Goal: Answer question/provide support: Answer question/provide support

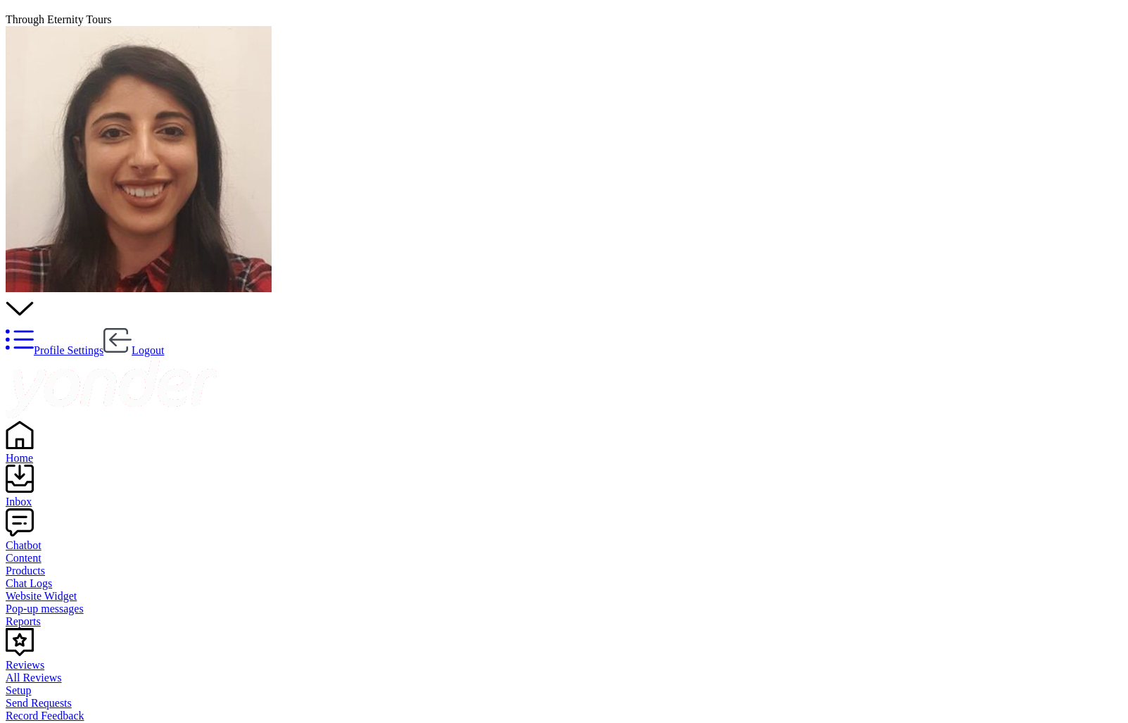
paste textarea "Hello, my name is [PERSON_NAME] from Through Eternity Tours. How can I assist y…"
type textarea "Hello, my name is [PERSON_NAME] from Through Eternity Tours. How can I assist y…"
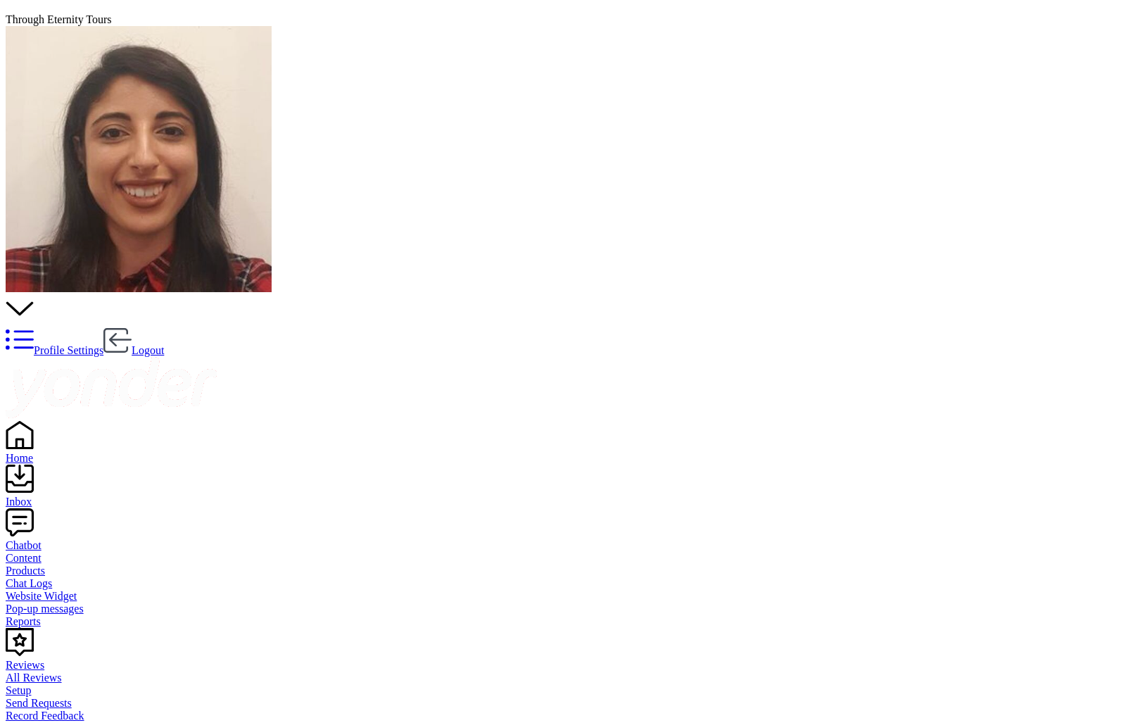
scroll to position [284, 0]
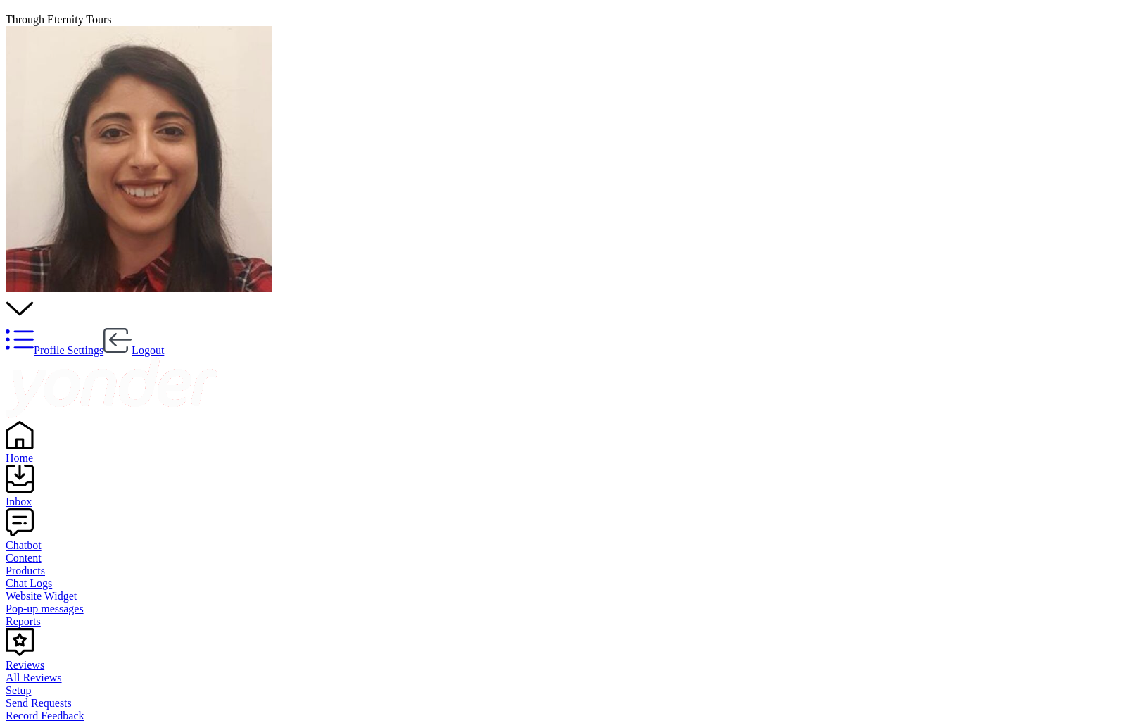
copy div "Hello, my name is [PERSON_NAME] from Through Eternity Tours. Thank you for your…"
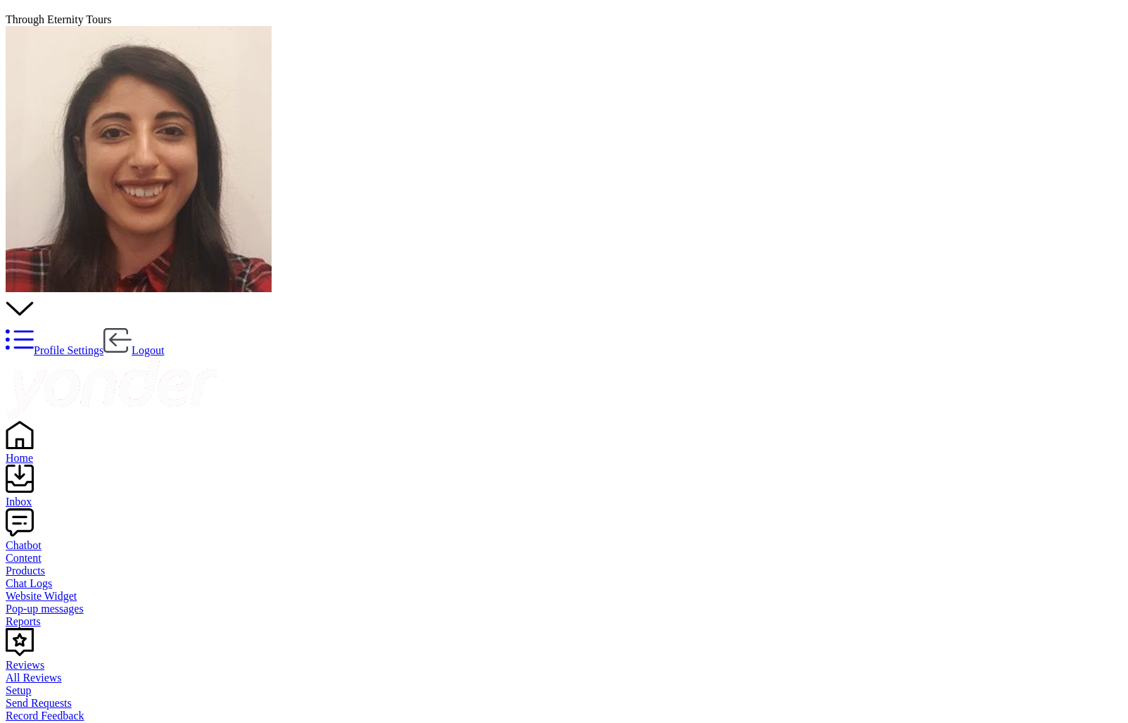
paste textarea "Hello, my name is [PERSON_NAME] from Through Eternity Tours. Thank you for your…"
type textarea "Hello, my name is [PERSON_NAME] from Through Eternity Tours. Thank you for your…"
